Goal: Feedback & Contribution: Leave review/rating

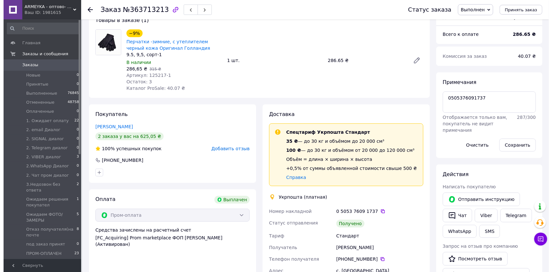
scroll to position [43, 0]
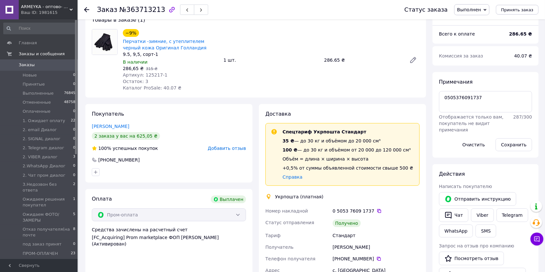
click at [229, 149] on span "Добавить отзыв" at bounding box center [227, 148] width 38 height 5
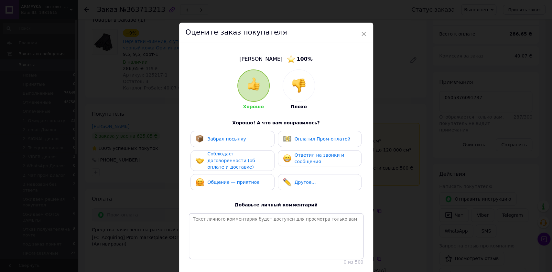
click at [242, 141] on div "Забрал посылку" at bounding box center [232, 139] width 73 height 8
drag, startPoint x: 245, startPoint y: 152, endPoint x: 248, endPoint y: 165, distance: 13.9
click at [245, 152] on span "Соблюдает договоренности (об оплате и доставке)" at bounding box center [231, 160] width 48 height 18
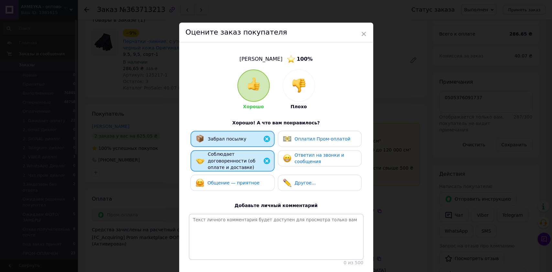
click at [250, 180] on span "Общение — приятное" at bounding box center [233, 182] width 52 height 5
click at [318, 153] on span "Ответил на звонки и сообщения" at bounding box center [318, 159] width 49 height 12
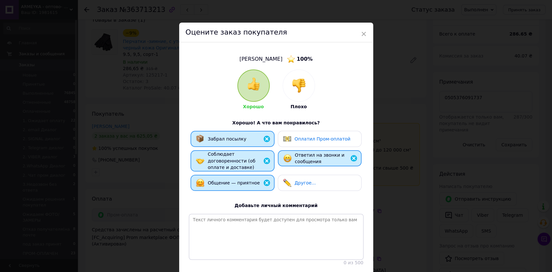
click at [312, 136] on span "Оплатил Пром-оплатой" at bounding box center [322, 138] width 56 height 5
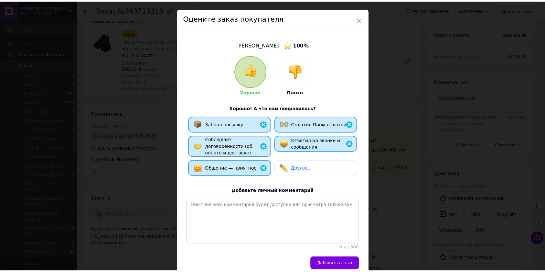
scroll to position [44, 0]
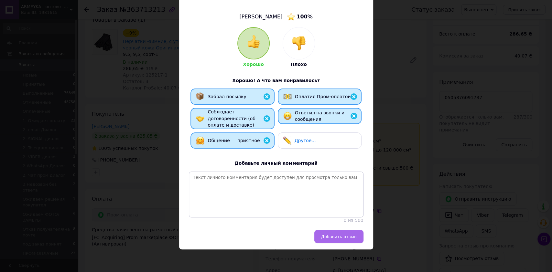
click at [346, 234] on span "Добавить отзыв" at bounding box center [339, 236] width 36 height 5
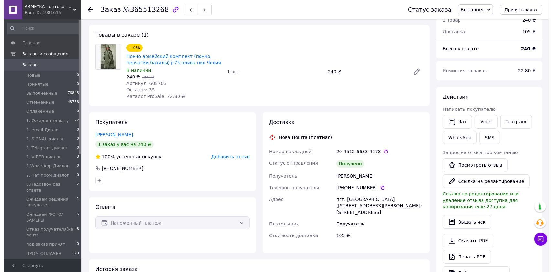
scroll to position [28, 0]
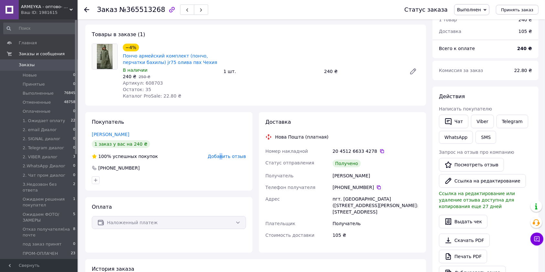
click at [226, 156] on span "Добавить отзыв" at bounding box center [227, 156] width 38 height 5
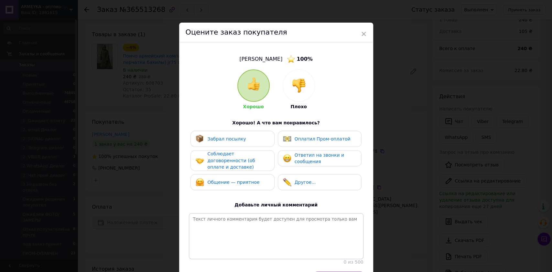
click at [220, 143] on div "Забрал посылку" at bounding box center [221, 139] width 50 height 8
click at [225, 165] on div "Соблюдает договоренности (об оплате и доставке)" at bounding box center [232, 160] width 84 height 21
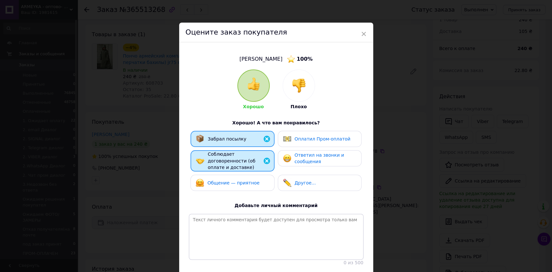
click at [228, 180] on span "Общение — приятное" at bounding box center [233, 182] width 52 height 5
drag, startPoint x: 297, startPoint y: 161, endPoint x: 301, endPoint y: 140, distance: 21.0
click at [298, 160] on span "Ответил на звонки и сообщения" at bounding box center [318, 159] width 49 height 12
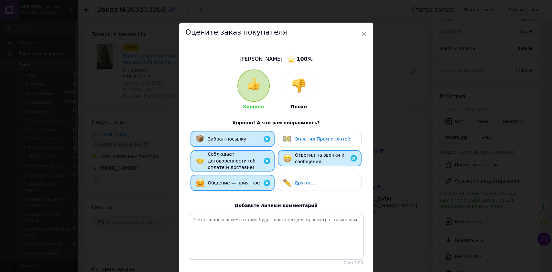
click at [302, 139] on span "Оплатил Пром-оплатой" at bounding box center [322, 138] width 56 height 5
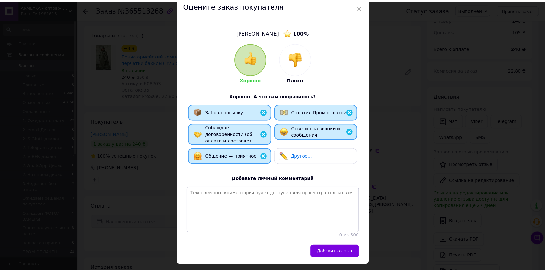
scroll to position [0, 0]
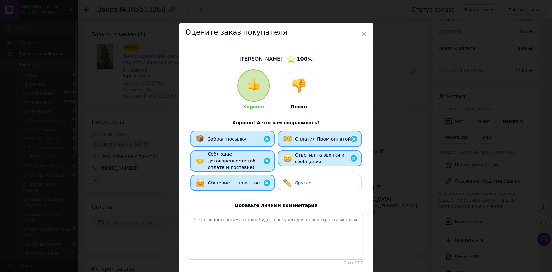
click at [366, 33] on div "Оцените заказ покупателя" at bounding box center [276, 33] width 194 height 20
click at [361, 34] on span "×" at bounding box center [364, 33] width 6 height 11
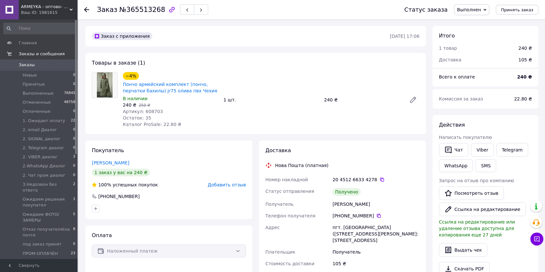
click at [218, 179] on div "Покупатель Захаревич Леонід 1 заказ у вас на 240 ₴ 100% успешных покупок Добави…" at bounding box center [168, 180] width 167 height 79
click at [221, 182] on span "Добавить отзыв" at bounding box center [227, 184] width 38 height 5
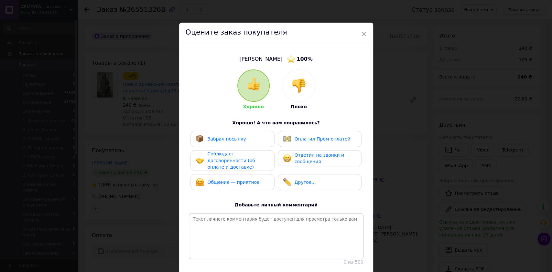
drag, startPoint x: 222, startPoint y: 137, endPoint x: 224, endPoint y: 142, distance: 5.1
click at [224, 137] on span "Забрал посылку" at bounding box center [226, 138] width 38 height 5
click at [222, 157] on span "Соблюдает договоренности (об оплате и доставке)" at bounding box center [231, 160] width 48 height 18
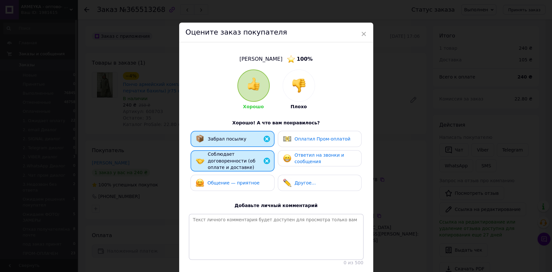
drag, startPoint x: 228, startPoint y: 185, endPoint x: 234, endPoint y: 185, distance: 6.2
click at [229, 185] on div "Общение — приятное" at bounding box center [232, 183] width 84 height 16
click at [301, 158] on span "Ответил на звонки и сообщения" at bounding box center [318, 159] width 49 height 12
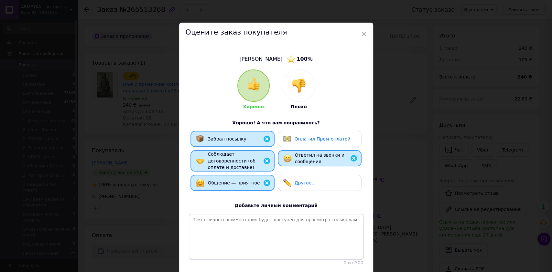
drag, startPoint x: 301, startPoint y: 138, endPoint x: 319, endPoint y: 161, distance: 29.0
click at [302, 138] on span "Оплатил Пром-оплатой" at bounding box center [322, 138] width 56 height 5
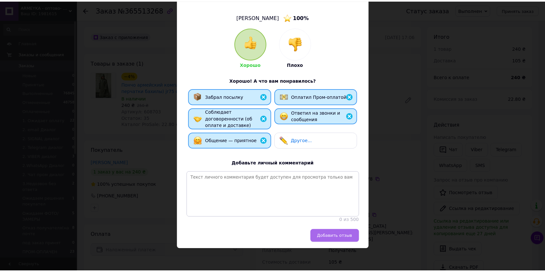
scroll to position [44, 0]
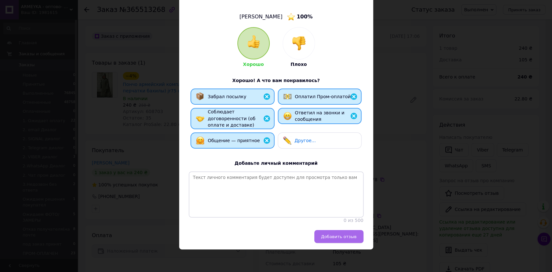
click at [342, 233] on button "Добавить отзыв" at bounding box center [338, 236] width 49 height 13
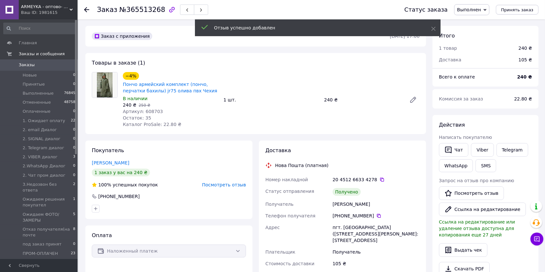
drag, startPoint x: 355, startPoint y: 203, endPoint x: 375, endPoint y: 202, distance: 20.4
click at [375, 202] on div "Захаревич Леонід" at bounding box center [376, 204] width 90 height 12
copy div "Леонід"
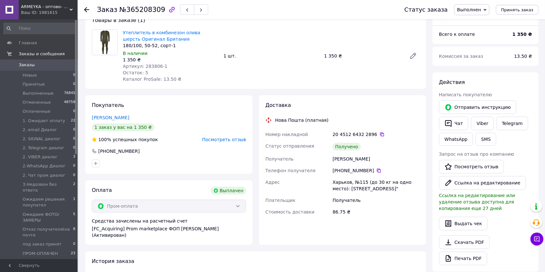
scroll to position [43, 0]
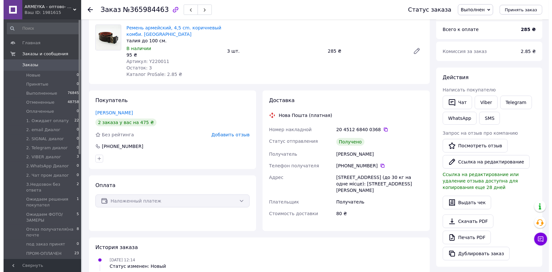
scroll to position [86, 0]
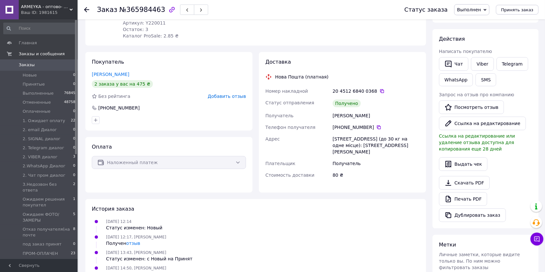
click at [229, 95] on span "Добавить отзыв" at bounding box center [227, 96] width 38 height 5
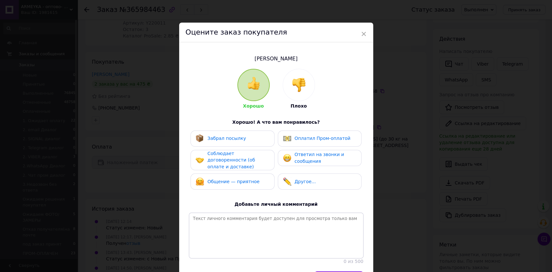
click at [225, 148] on div "Забрал посылку Оплатил Пром-оплатой Соблюдает договоренности (об оплате и доста…" at bounding box center [276, 162] width 175 height 63
click at [228, 174] on div "Общение — приятное" at bounding box center [232, 182] width 84 height 16
click at [230, 179] on span "Общение — приятное" at bounding box center [234, 181] width 52 height 5
click at [224, 149] on div "Забрал посылку Оплатил Пром-оплатой Соблюдает договоренности (об оплате и доста…" at bounding box center [276, 162] width 175 height 63
click at [228, 137] on span "Забрал посылку" at bounding box center [226, 138] width 38 height 5
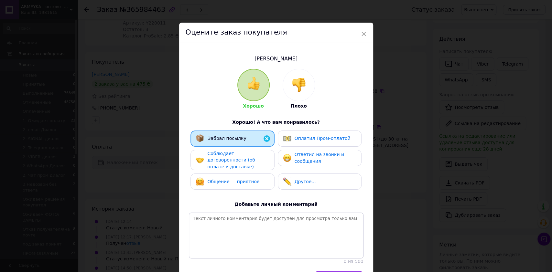
click at [238, 158] on span "Соблюдает договоренности (об оплате и доставке)" at bounding box center [231, 160] width 48 height 18
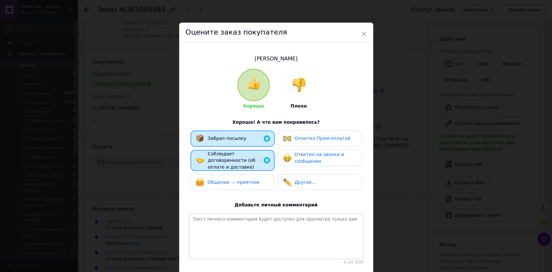
click at [238, 174] on div "Общение — приятное" at bounding box center [232, 182] width 84 height 16
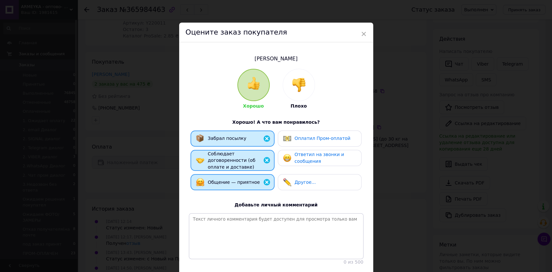
click at [307, 158] on span "Ответил на звонки и сообщения" at bounding box center [318, 158] width 49 height 12
click at [306, 146] on div "Забрал посылку Оплатил Пром-оплатой Соблюдает договоренности (об оплате и доста…" at bounding box center [276, 162] width 175 height 63
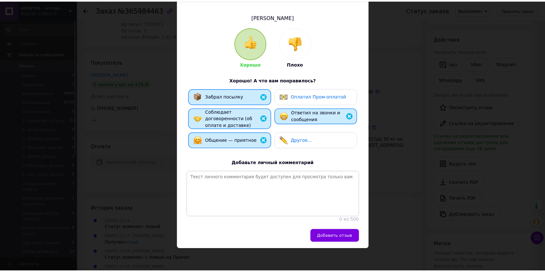
scroll to position [44, 0]
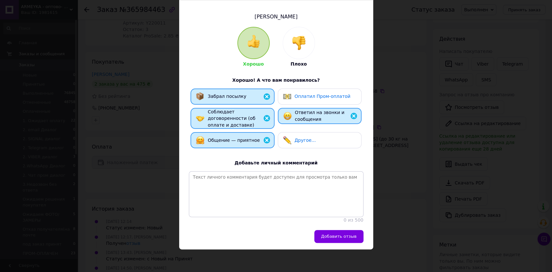
click at [311, 94] on span "Оплатил Пром-оплатой" at bounding box center [322, 96] width 56 height 5
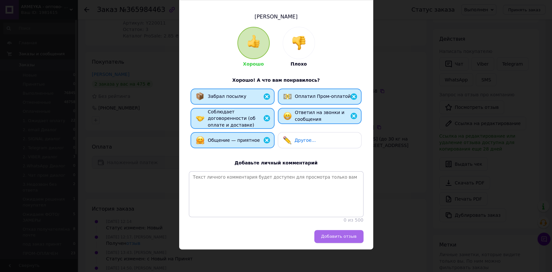
click at [341, 232] on button "Добавить отзыв" at bounding box center [338, 236] width 49 height 13
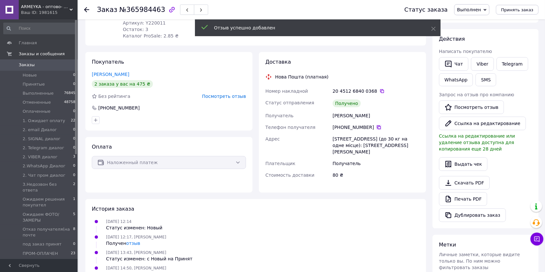
click at [376, 128] on icon at bounding box center [378, 127] width 5 height 5
drag, startPoint x: 352, startPoint y: 115, endPoint x: 361, endPoint y: 115, distance: 9.1
click at [361, 115] on div "Сиренко Яков" at bounding box center [376, 116] width 90 height 12
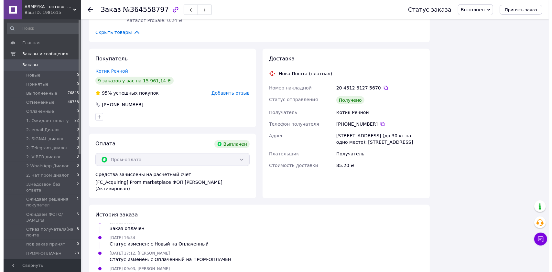
scroll to position [474, 0]
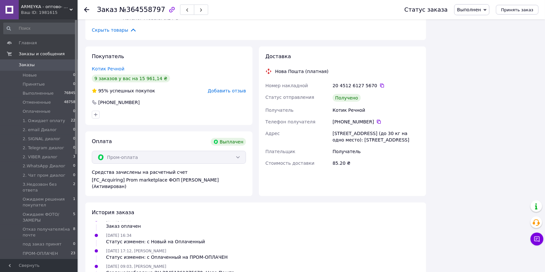
click at [229, 92] on span "Добавить отзыв" at bounding box center [227, 90] width 38 height 5
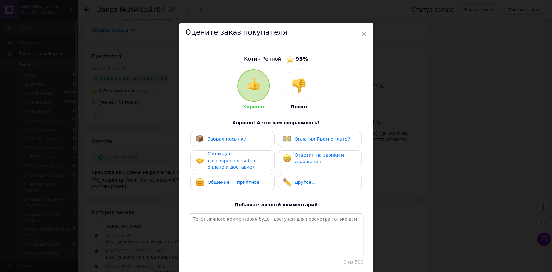
click at [221, 145] on div "Забрал посылку" at bounding box center [232, 139] width 84 height 16
click at [223, 163] on span "Соблюдает договоренности (об оплате и доставке)" at bounding box center [231, 160] width 48 height 18
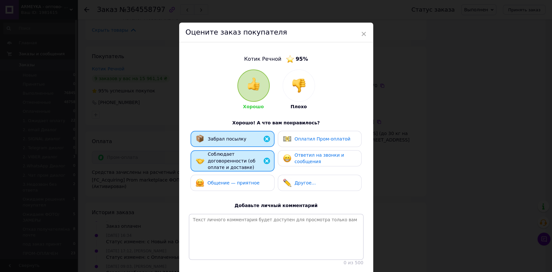
click at [231, 180] on span "Общение — приятное" at bounding box center [233, 182] width 52 height 5
drag, startPoint x: 299, startPoint y: 159, endPoint x: 302, endPoint y: 154, distance: 5.1
click at [301, 156] on span "Ответил на звонки и сообщения" at bounding box center [318, 159] width 49 height 12
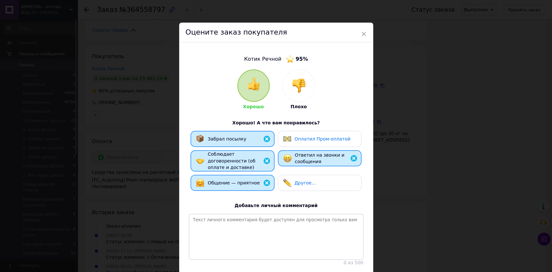
click at [303, 138] on span "Оплатил Пром-оплатой" at bounding box center [322, 138] width 56 height 5
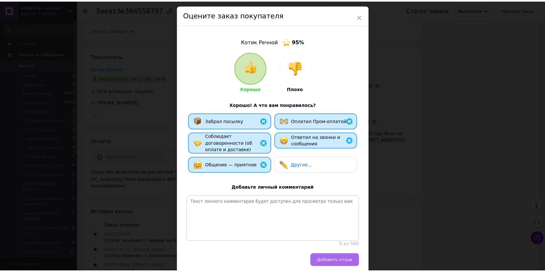
scroll to position [44, 0]
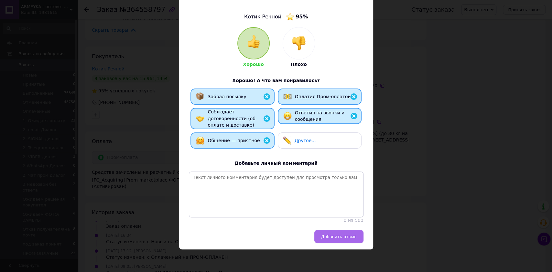
click at [344, 235] on span "Добавить отзыв" at bounding box center [339, 236] width 36 height 5
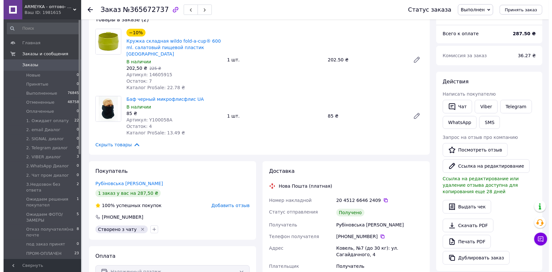
scroll to position [72, 0]
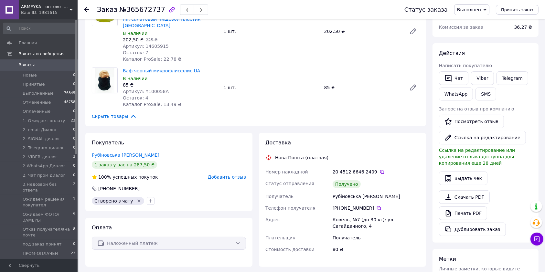
click at [231, 175] on div "Покупатель Рубіновська Руслана 1 заказ у вас на 287,50 ₴ 100% успешных покупок …" at bounding box center [168, 172] width 167 height 79
click at [222, 174] on div "Добавить отзыв" at bounding box center [227, 177] width 38 height 6
click at [228, 175] on span "Добавить отзыв" at bounding box center [227, 177] width 38 height 5
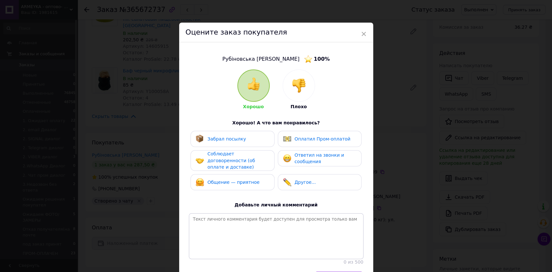
click at [226, 142] on div "Забрал посылку" at bounding box center [221, 139] width 50 height 8
click at [231, 153] on span "Соблюдает договоренности (об оплате и доставке)" at bounding box center [231, 160] width 48 height 18
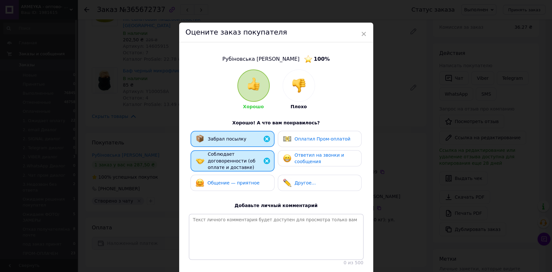
click at [235, 179] on div "Общение — приятное" at bounding box center [228, 183] width 64 height 8
click at [314, 154] on span "Ответил на звонки и сообщения" at bounding box center [318, 159] width 49 height 12
click at [312, 140] on span "Оплатил Пром-оплатой" at bounding box center [322, 138] width 56 height 5
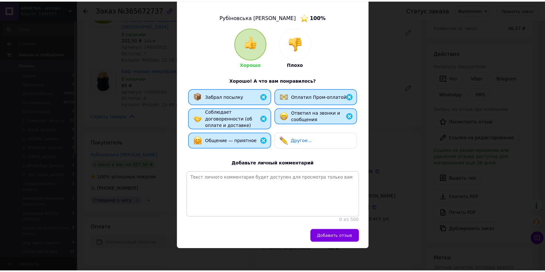
scroll to position [44, 0]
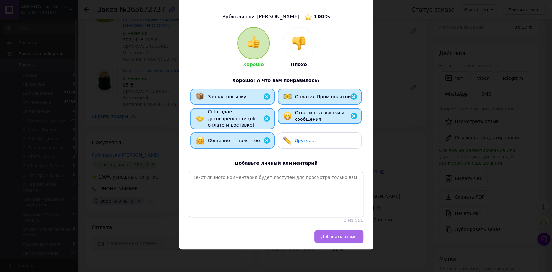
click at [345, 237] on span "Добавить отзыв" at bounding box center [339, 236] width 36 height 5
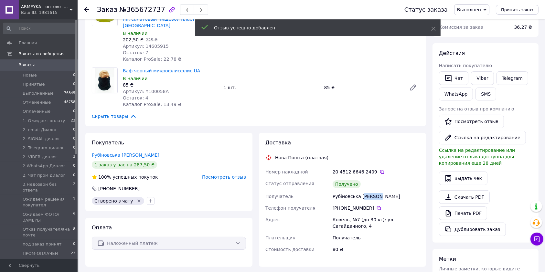
drag, startPoint x: 360, startPoint y: 190, endPoint x: 358, endPoint y: 181, distance: 9.7
click at [384, 191] on div "Рубіновська Руслана" at bounding box center [376, 197] width 90 height 12
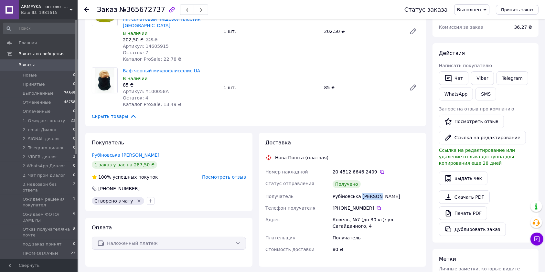
drag, startPoint x: 359, startPoint y: 189, endPoint x: 383, endPoint y: 187, distance: 24.1
click at [383, 191] on div "Рубіновська Руслана" at bounding box center [376, 197] width 90 height 12
copy div "Руслана"
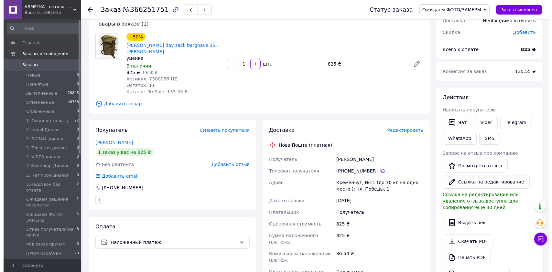
scroll to position [43, 0]
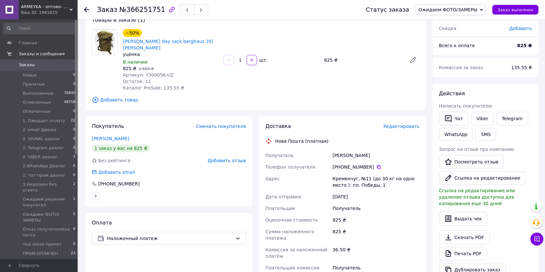
click at [228, 163] on span "Добавить отзыв" at bounding box center [227, 160] width 38 height 5
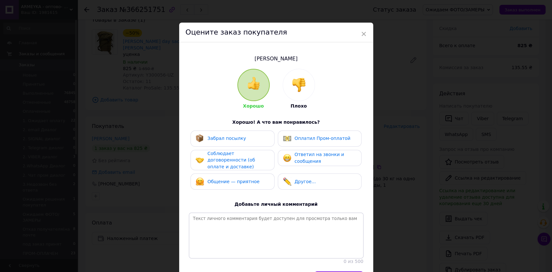
click at [215, 140] on span "Забрал посылку" at bounding box center [226, 138] width 38 height 5
drag, startPoint x: 220, startPoint y: 157, endPoint x: 225, endPoint y: 175, distance: 18.5
click at [221, 157] on div "Соблюдает договоренности (об оплате и доставке)" at bounding box center [237, 160] width 61 height 20
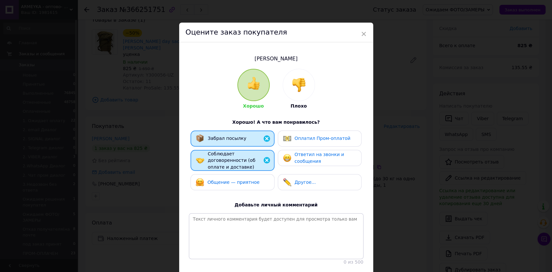
click at [229, 180] on span "Общение — приятное" at bounding box center [233, 182] width 52 height 5
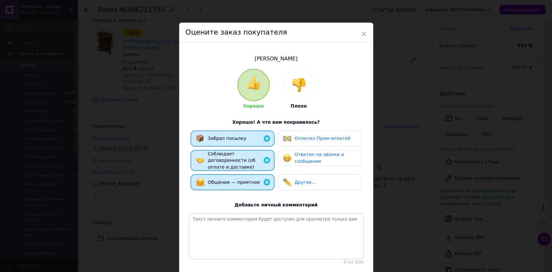
click at [303, 157] on span "Ответил на звонки и сообщения" at bounding box center [318, 158] width 49 height 12
click at [307, 138] on span "Оплатил Пром-оплатой" at bounding box center [322, 138] width 56 height 5
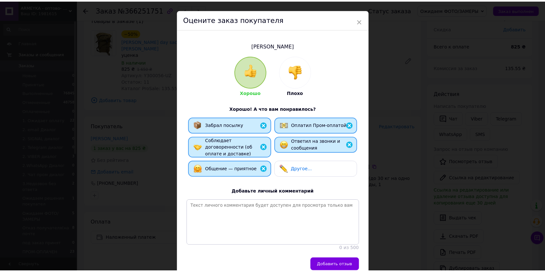
scroll to position [0, 0]
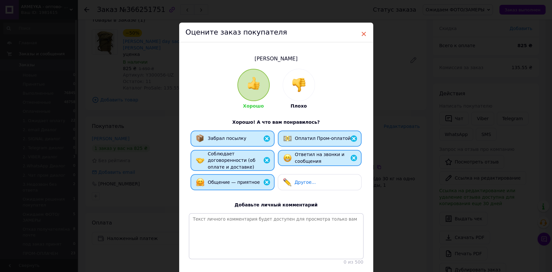
click at [364, 35] on span "×" at bounding box center [364, 33] width 6 height 11
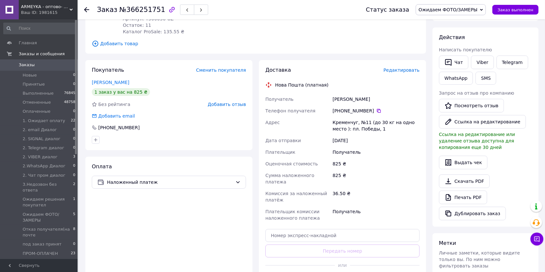
scroll to position [101, 0]
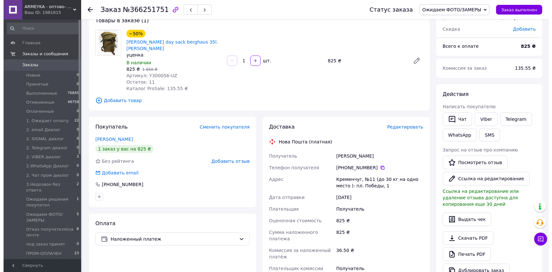
scroll to position [43, 0]
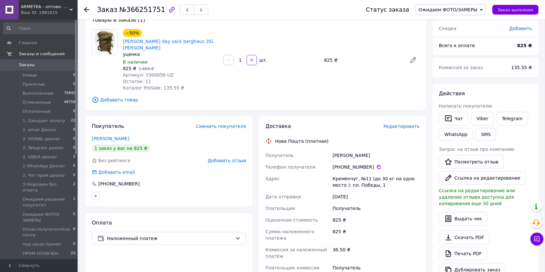
click at [230, 160] on span "Добавить отзыв" at bounding box center [227, 160] width 38 height 5
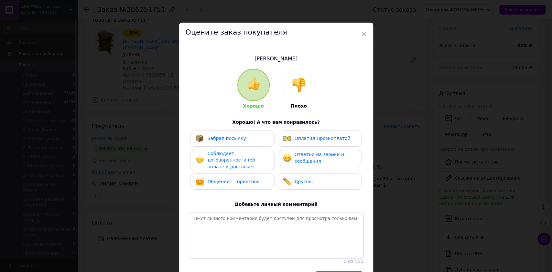
click at [224, 157] on div "Соблюдает договоренности (об оплате и доставке)" at bounding box center [237, 160] width 61 height 20
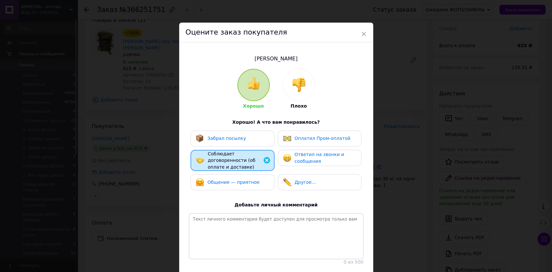
click at [220, 180] on span "Общение — приятное" at bounding box center [233, 182] width 52 height 5
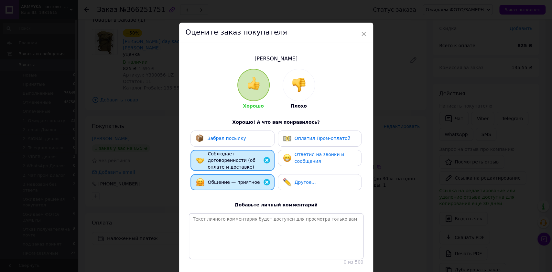
click at [336, 150] on div "Ответил на звонки и сообщения" at bounding box center [320, 158] width 84 height 16
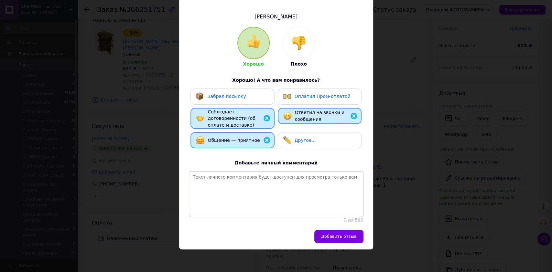
click at [340, 235] on span "Добавить отзыв" at bounding box center [339, 236] width 36 height 5
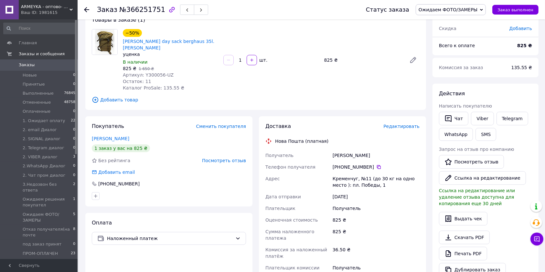
scroll to position [0, 0]
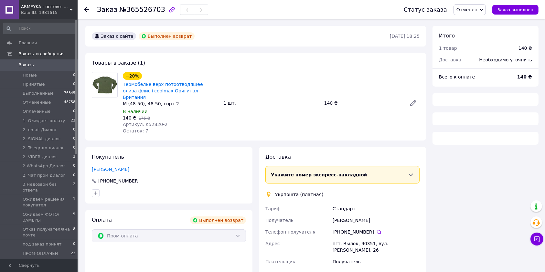
scroll to position [31, 0]
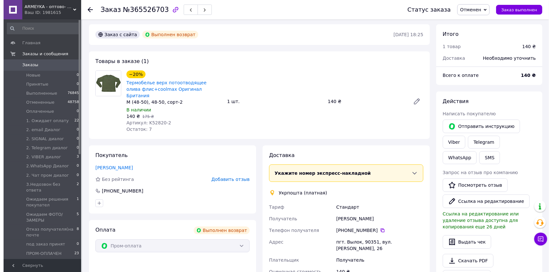
scroll to position [1, 0]
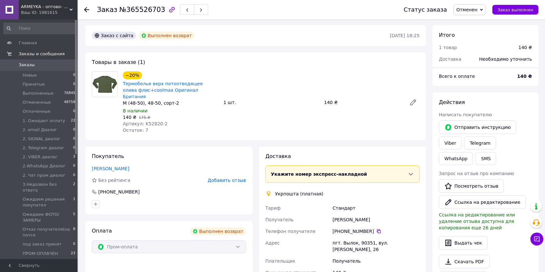
click at [223, 178] on span "Добавить отзыв" at bounding box center [227, 180] width 38 height 5
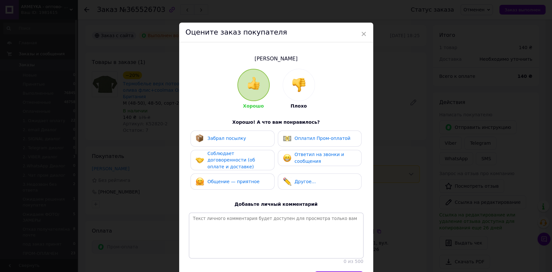
click at [217, 180] on div "Общение — приятное" at bounding box center [233, 181] width 52 height 7
click at [312, 155] on span "Ответил на звонки и сообщения" at bounding box center [318, 158] width 49 height 12
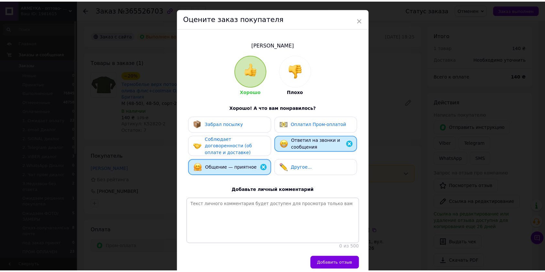
scroll to position [44, 0]
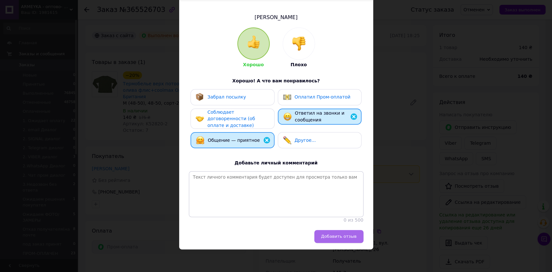
click at [344, 239] on span "Добавить отзыв" at bounding box center [339, 236] width 36 height 5
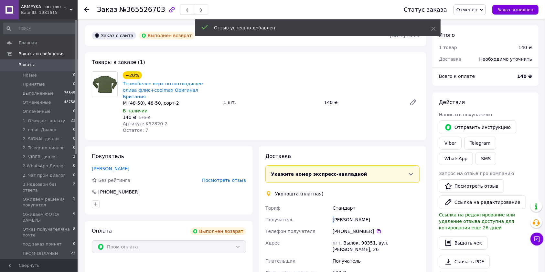
drag, startPoint x: 330, startPoint y: 210, endPoint x: 343, endPoint y: 210, distance: 12.9
click at [336, 210] on div "Тариф Стандарт Получатель Олександр Будник Телефон получателя +380 50 527 67 08…" at bounding box center [342, 240] width 157 height 76
click at [354, 214] on div "Олександр Будник" at bounding box center [376, 220] width 90 height 12
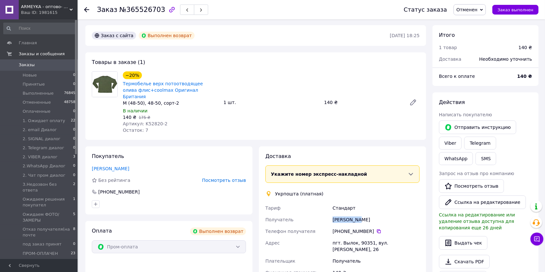
drag, startPoint x: 357, startPoint y: 212, endPoint x: 326, endPoint y: 213, distance: 30.8
click at [326, 213] on div "Тариф Стандарт Получатель Олександр Будник Телефон получателя +380 50 527 67 08…" at bounding box center [342, 240] width 157 height 76
copy div "Получатель Олександр"
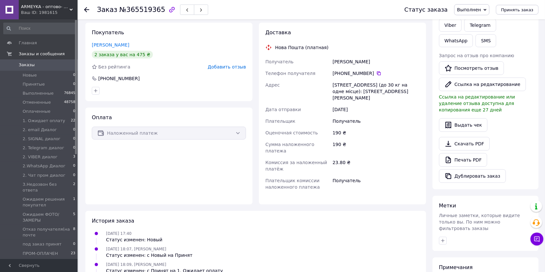
scroll to position [101, 0]
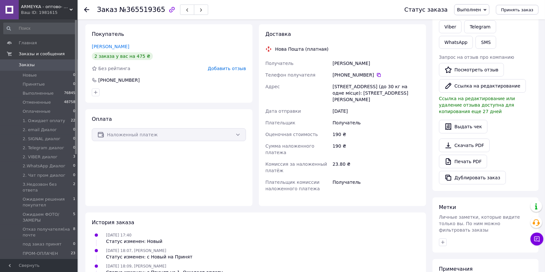
click at [228, 69] on span "Добавить отзыв" at bounding box center [227, 68] width 38 height 5
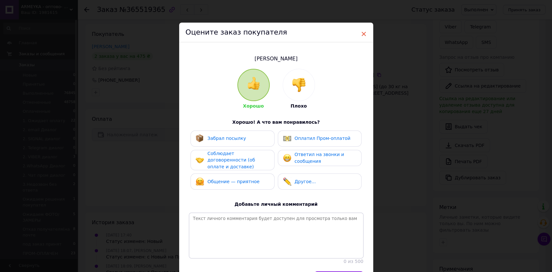
click at [362, 30] on span "×" at bounding box center [364, 33] width 6 height 11
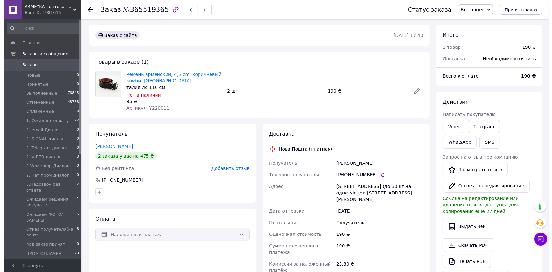
scroll to position [0, 0]
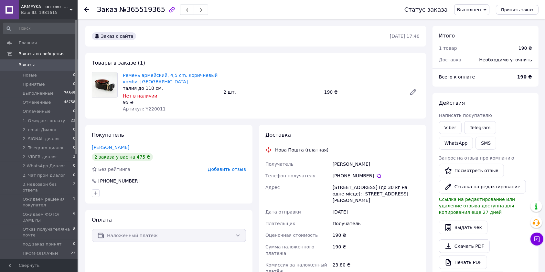
click at [225, 167] on span "Добавить отзыв" at bounding box center [227, 169] width 38 height 5
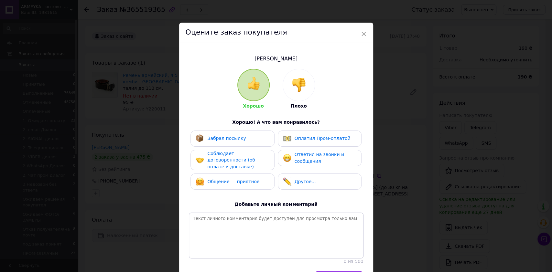
drag, startPoint x: 234, startPoint y: 141, endPoint x: 234, endPoint y: 147, distance: 5.8
click at [234, 141] on span "Забрал посылку" at bounding box center [226, 138] width 38 height 5
drag, startPoint x: 233, startPoint y: 158, endPoint x: 234, endPoint y: 163, distance: 4.9
click at [234, 158] on span "Соблюдает договоренности (об оплате и доставке)" at bounding box center [231, 160] width 48 height 18
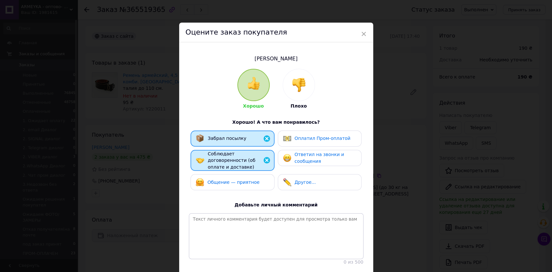
drag, startPoint x: 231, startPoint y: 179, endPoint x: 292, endPoint y: 166, distance: 62.2
click at [233, 182] on div "Общение — приятное" at bounding box center [232, 182] width 84 height 16
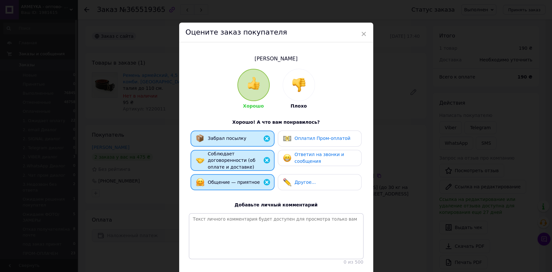
click at [312, 158] on span "Ответил на звонки и сообщения" at bounding box center [318, 158] width 49 height 12
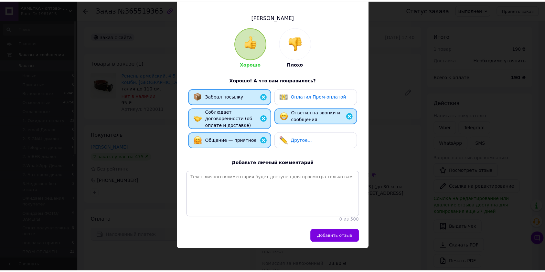
scroll to position [44, 0]
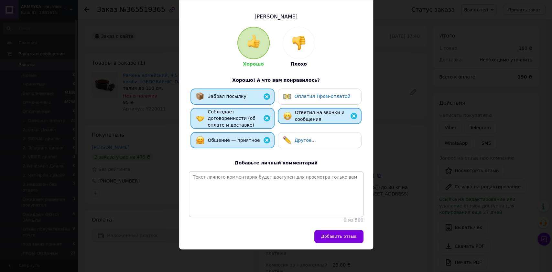
click at [343, 230] on button "Добавить отзыв" at bounding box center [338, 236] width 49 height 13
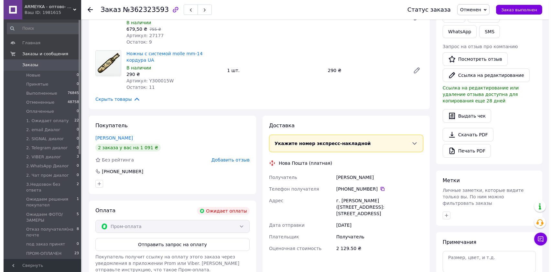
scroll to position [127, 0]
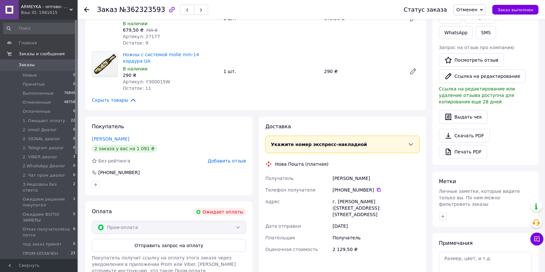
click at [233, 158] on span "Добавить отзыв" at bounding box center [227, 160] width 38 height 5
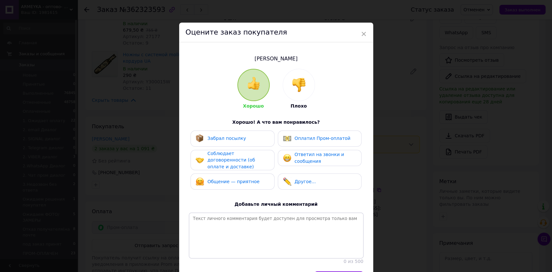
click at [232, 162] on span "Соблюдает договоренности (об оплате и доставке)" at bounding box center [231, 160] width 48 height 18
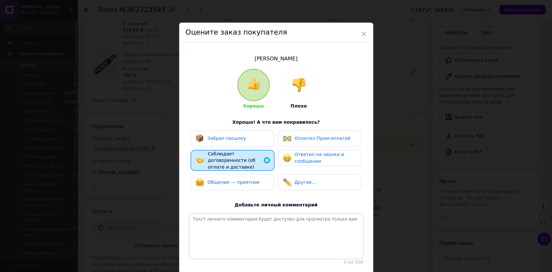
click at [268, 156] on img at bounding box center [267, 160] width 8 height 8
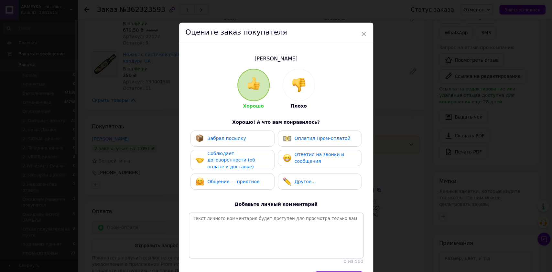
click at [244, 180] on span "Общение — приятное" at bounding box center [233, 181] width 52 height 5
click at [311, 158] on span "Ответил на звонки и сообщения" at bounding box center [318, 158] width 49 height 12
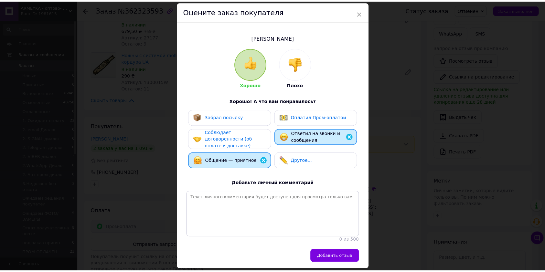
scroll to position [44, 0]
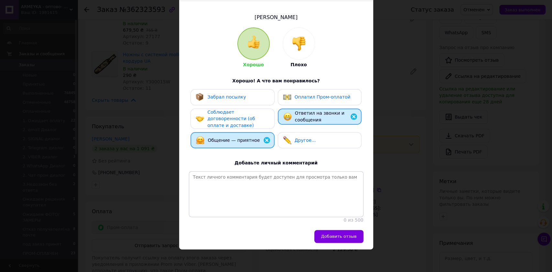
click at [339, 237] on span "Добавить отзыв" at bounding box center [339, 236] width 36 height 5
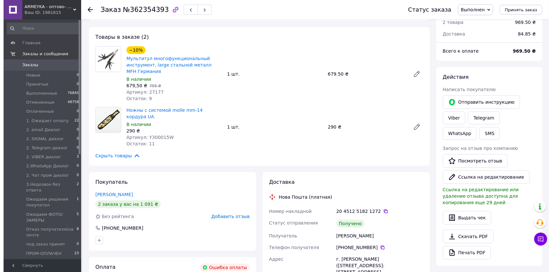
scroll to position [129, 0]
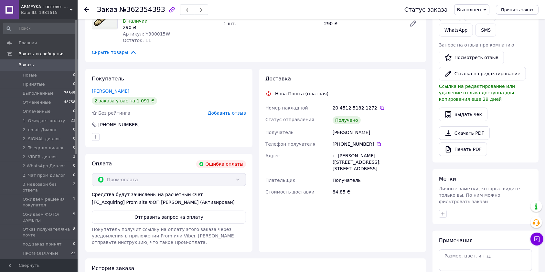
click at [234, 111] on span "Добавить отзыв" at bounding box center [227, 113] width 38 height 5
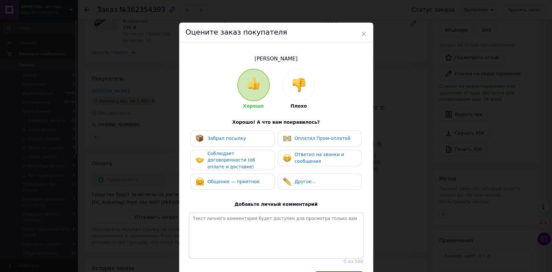
click at [231, 142] on div "Забрал посылку" at bounding box center [221, 138] width 50 height 8
drag, startPoint x: 230, startPoint y: 159, endPoint x: 232, endPoint y: 166, distance: 6.7
click at [232, 165] on div "Соблюдает договоренности (об оплате и доставке)" at bounding box center [232, 160] width 84 height 21
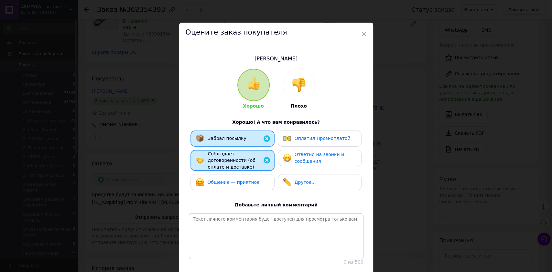
click at [234, 180] on span "Общение — приятное" at bounding box center [233, 182] width 52 height 5
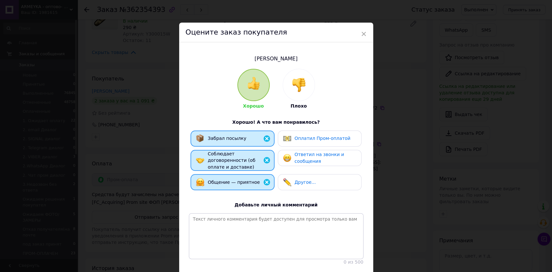
click at [310, 159] on span "Ответил на звонки и сообщения" at bounding box center [318, 158] width 49 height 12
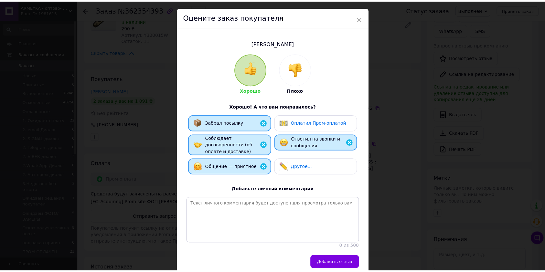
scroll to position [44, 0]
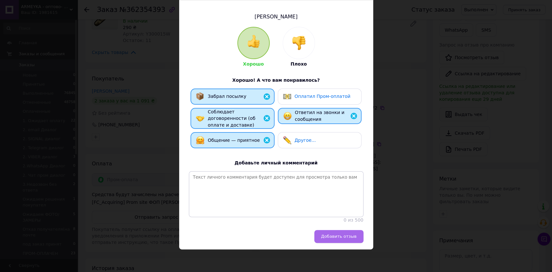
click at [337, 240] on button "Добавить отзыв" at bounding box center [338, 236] width 49 height 13
